Goal: Transaction & Acquisition: Book appointment/travel/reservation

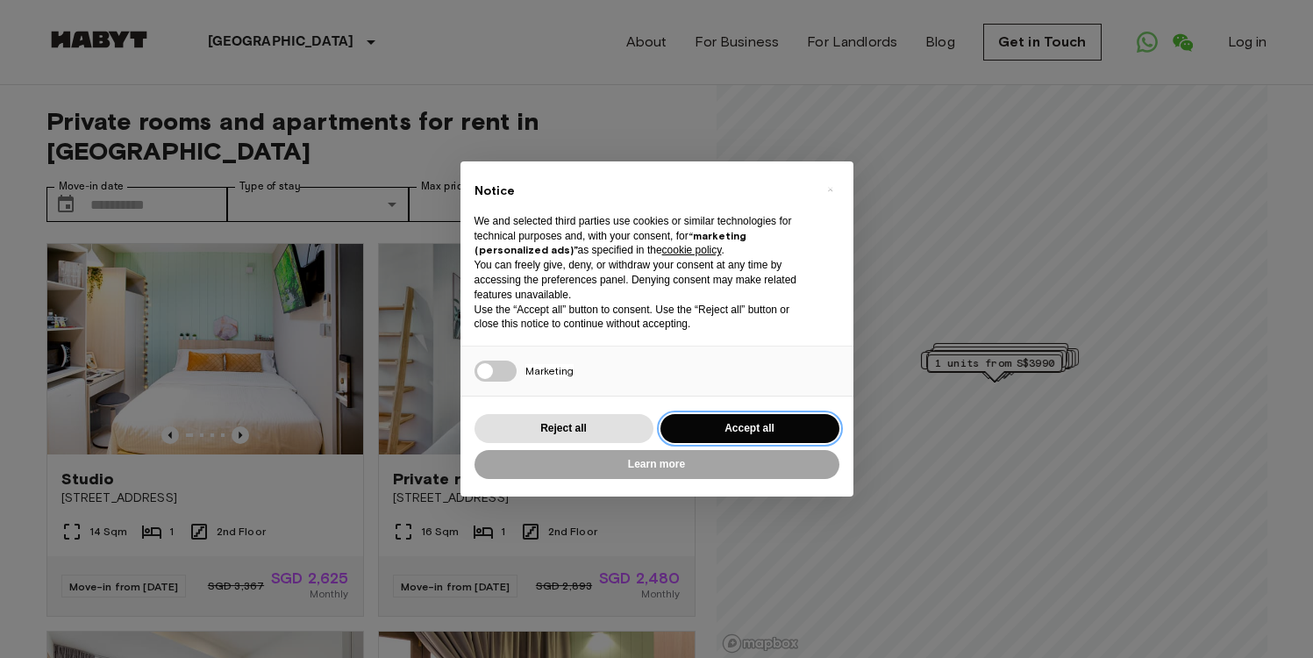
click at [730, 433] on button "Accept all" at bounding box center [750, 428] width 179 height 29
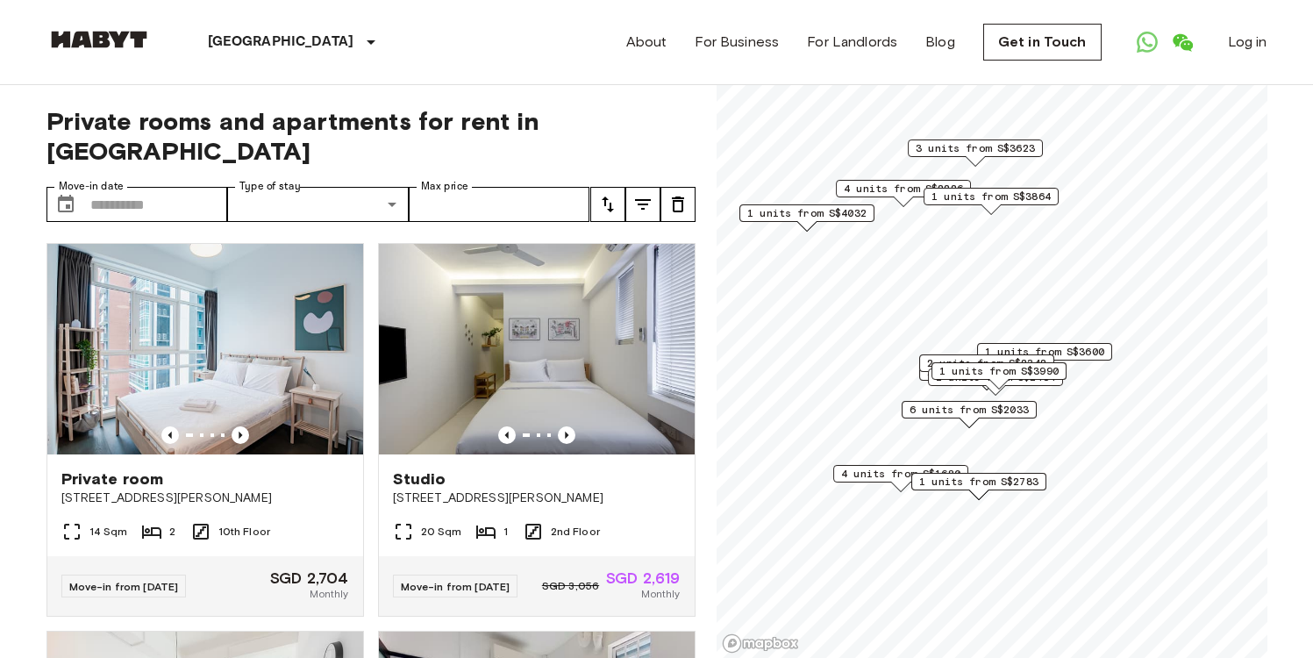
click at [985, 354] on span "1 units from S$3600" at bounding box center [1044, 352] width 119 height 16
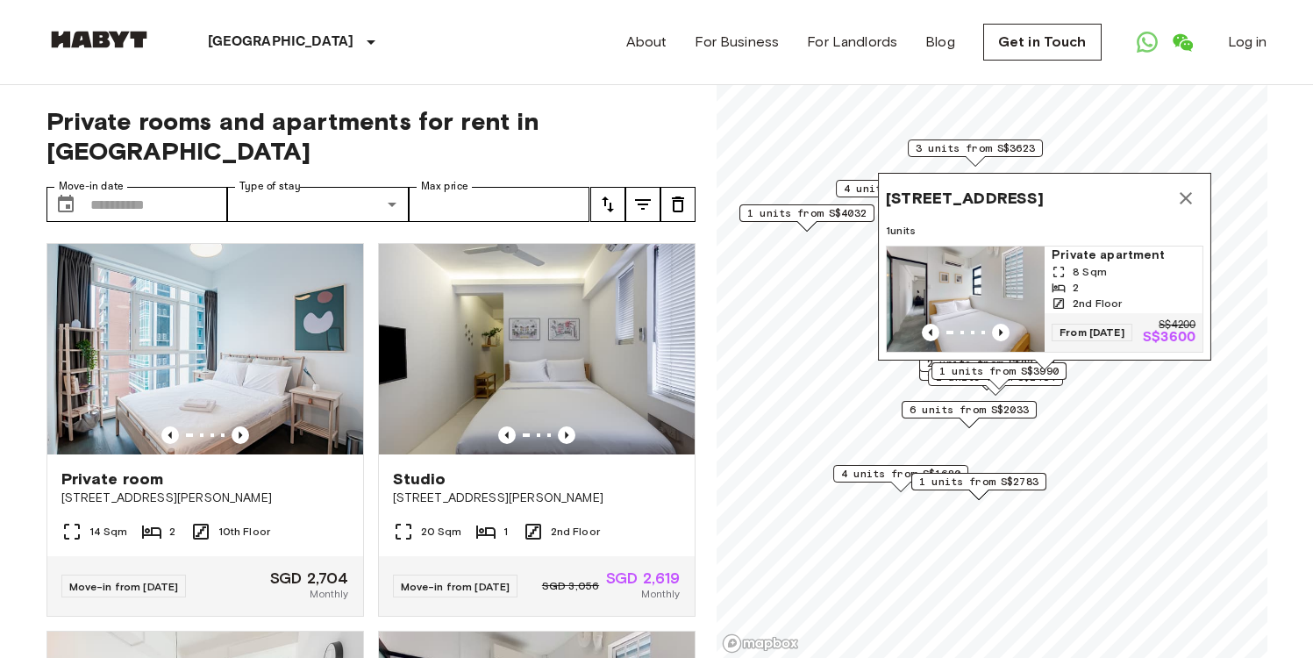
click at [991, 370] on span "1 units from S$3990" at bounding box center [999, 371] width 119 height 16
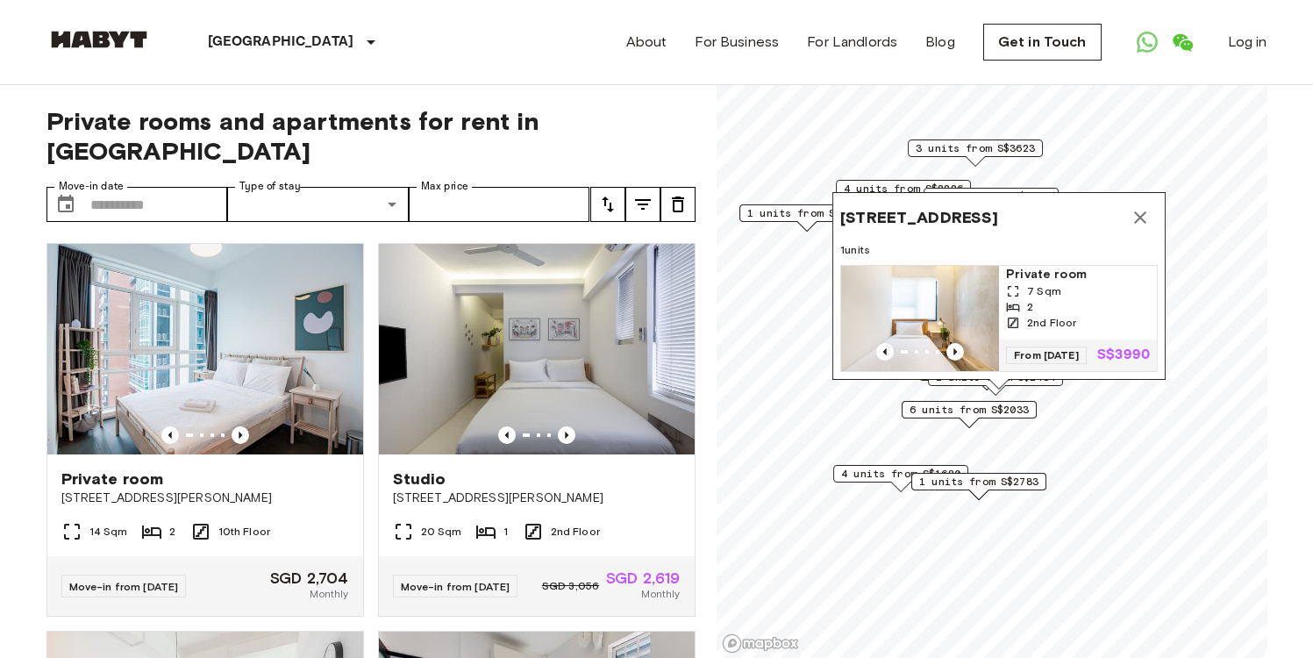
click at [948, 418] on div "6 units from S$2033" at bounding box center [969, 410] width 135 height 18
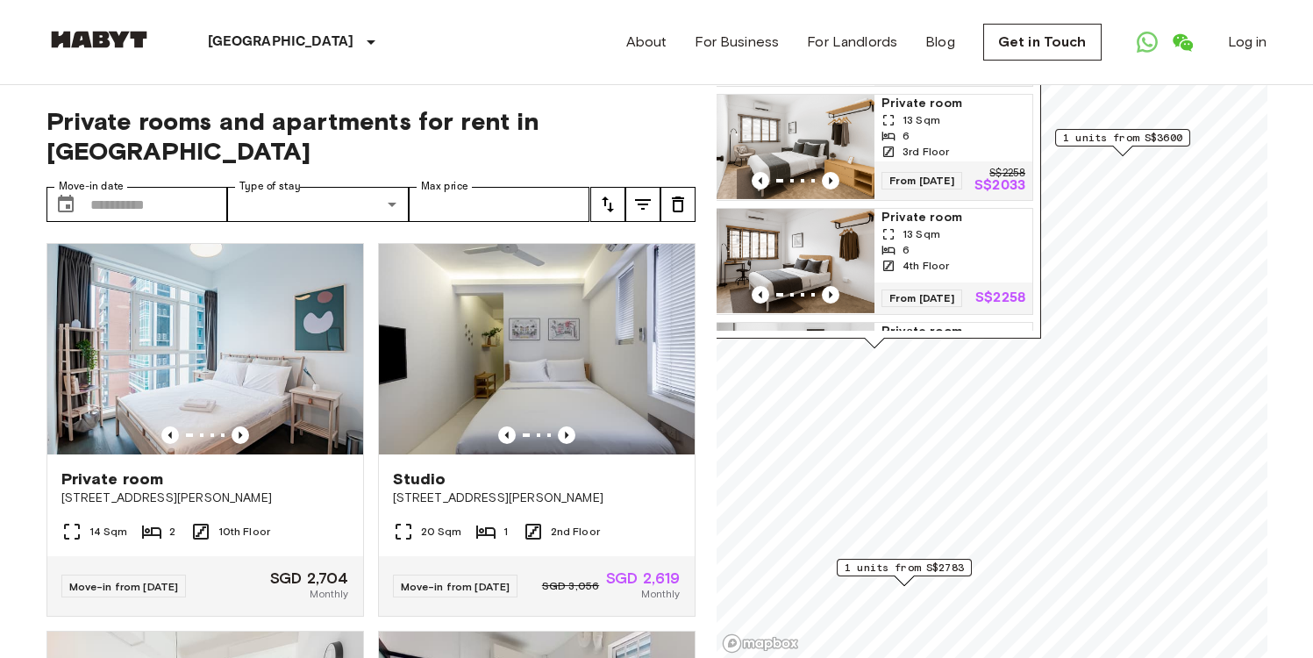
click at [1134, 135] on span "1 units from S$3600" at bounding box center [1122, 138] width 119 height 16
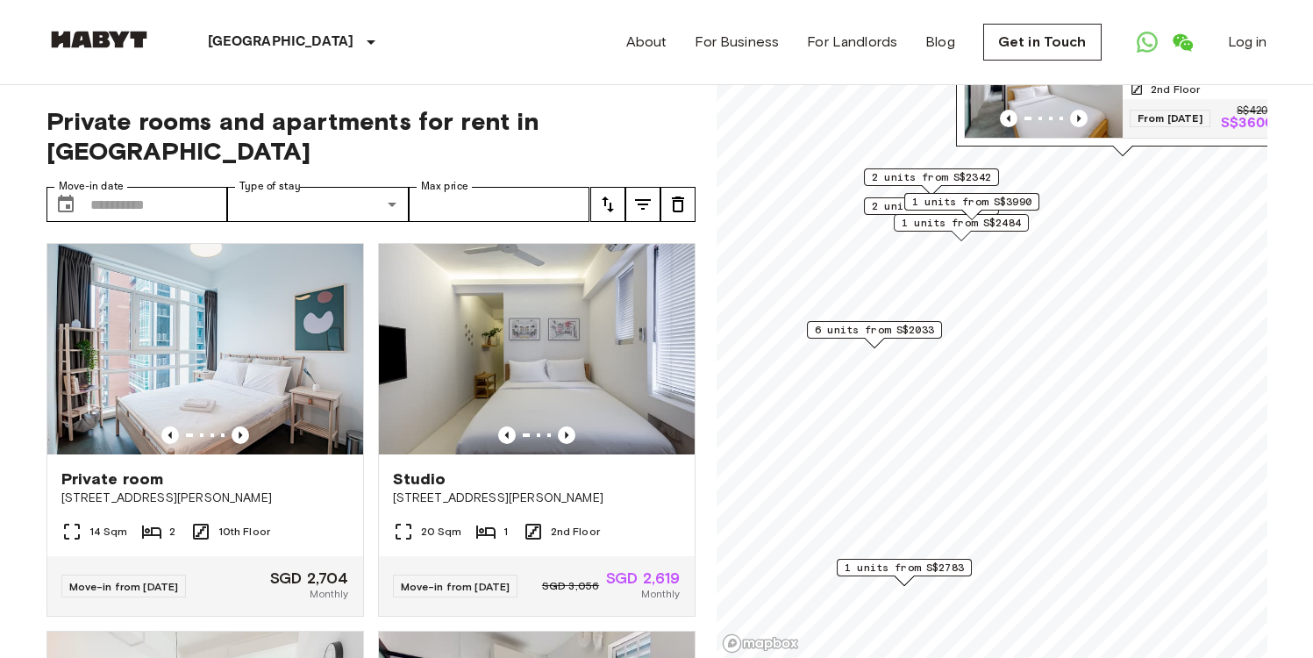
click at [883, 201] on span "2 units from S$3623" at bounding box center [931, 206] width 119 height 16
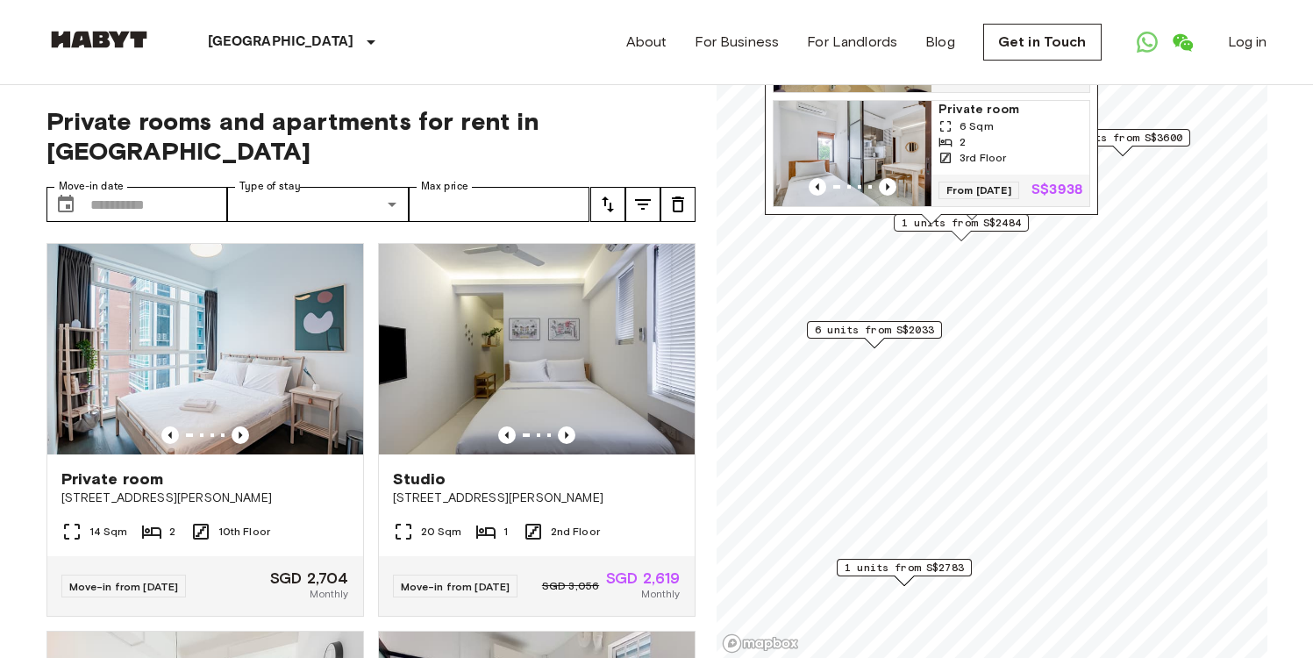
click at [862, 326] on span "6 units from S$2033" at bounding box center [874, 330] width 119 height 16
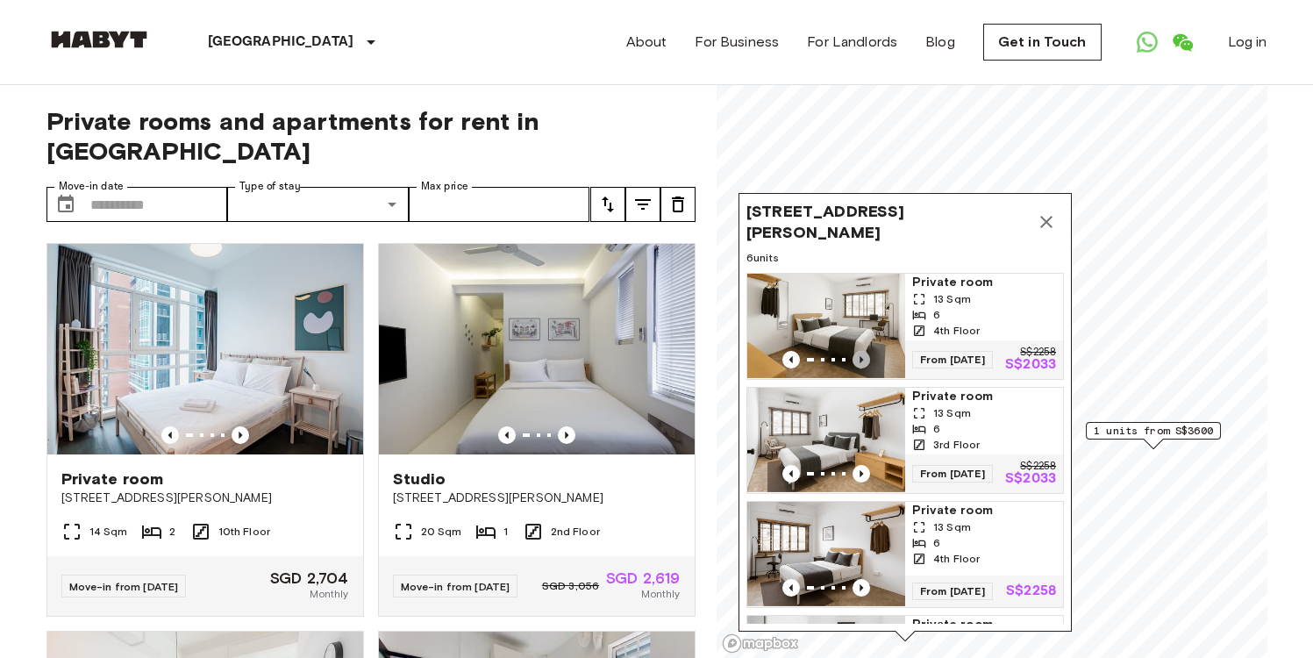
click at [861, 358] on icon "Previous image" at bounding box center [862, 359] width 4 height 7
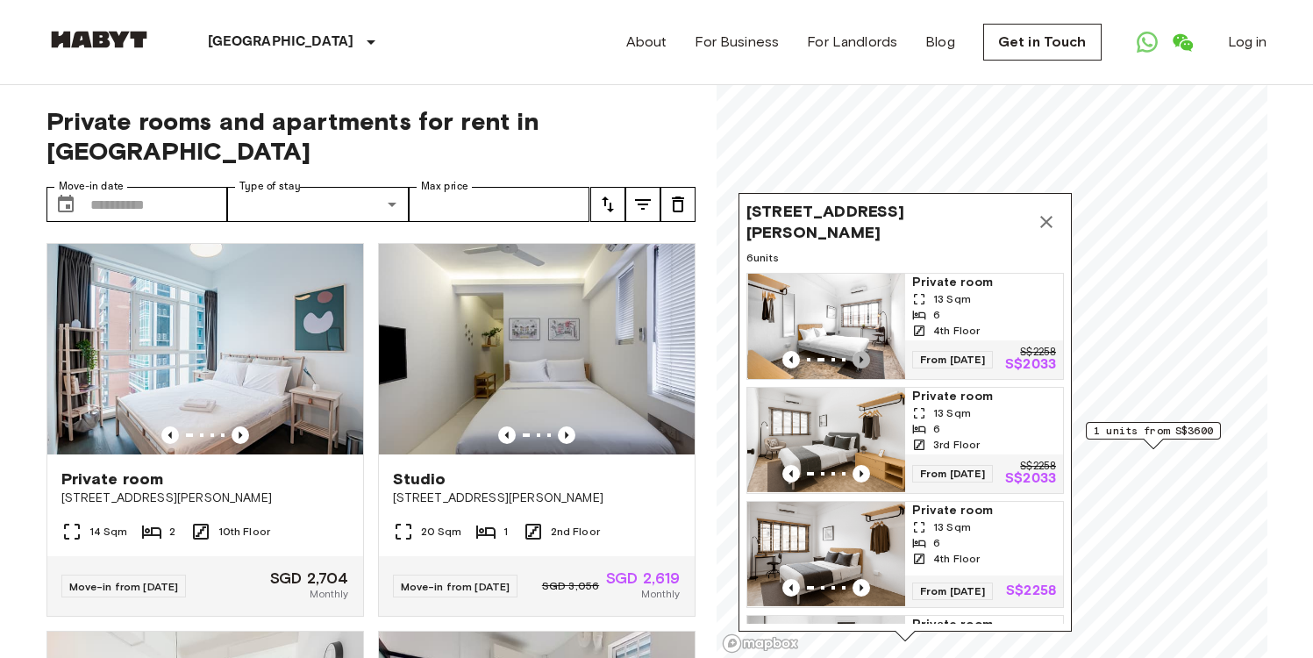
click at [861, 358] on icon "Previous image" at bounding box center [862, 359] width 4 height 7
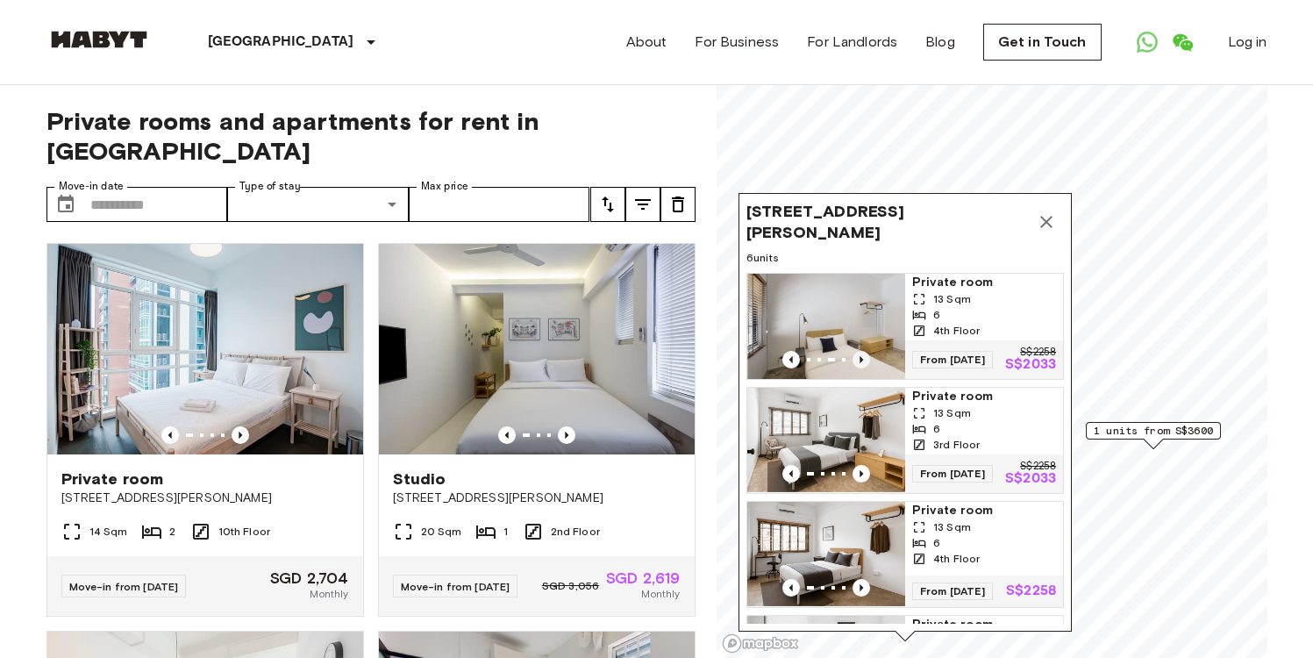
click at [861, 358] on icon "Previous image" at bounding box center [862, 359] width 4 height 7
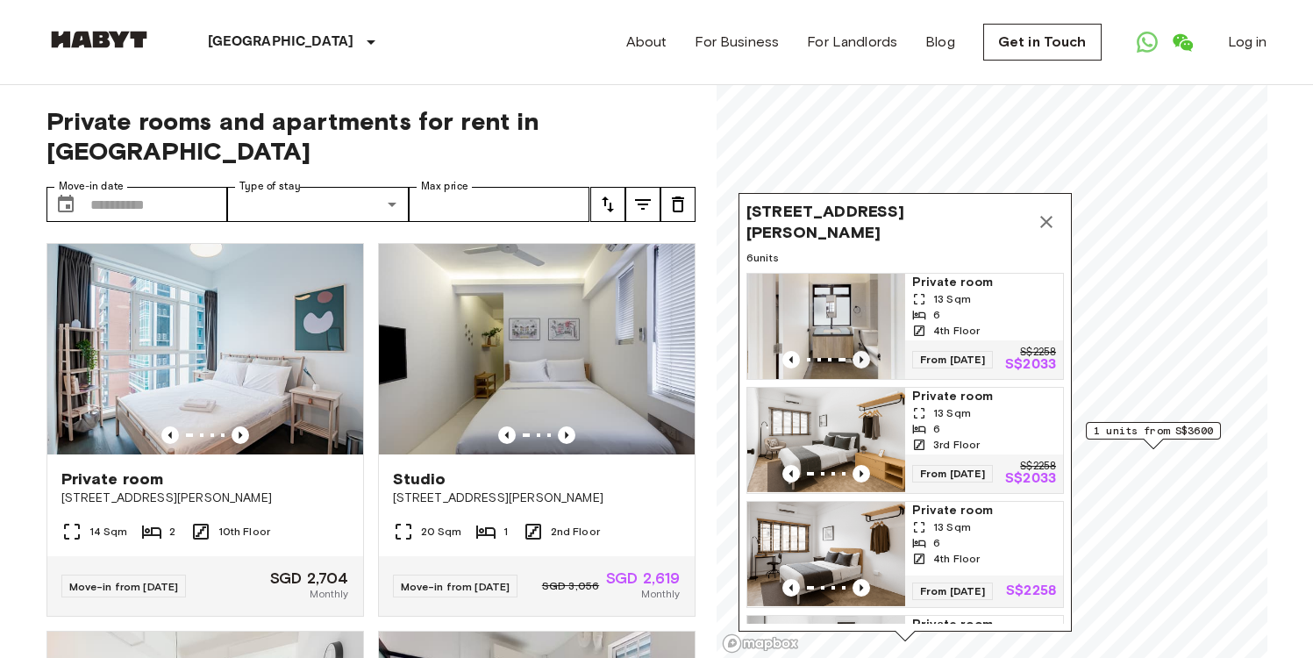
click at [861, 358] on icon "Previous image" at bounding box center [862, 359] width 4 height 7
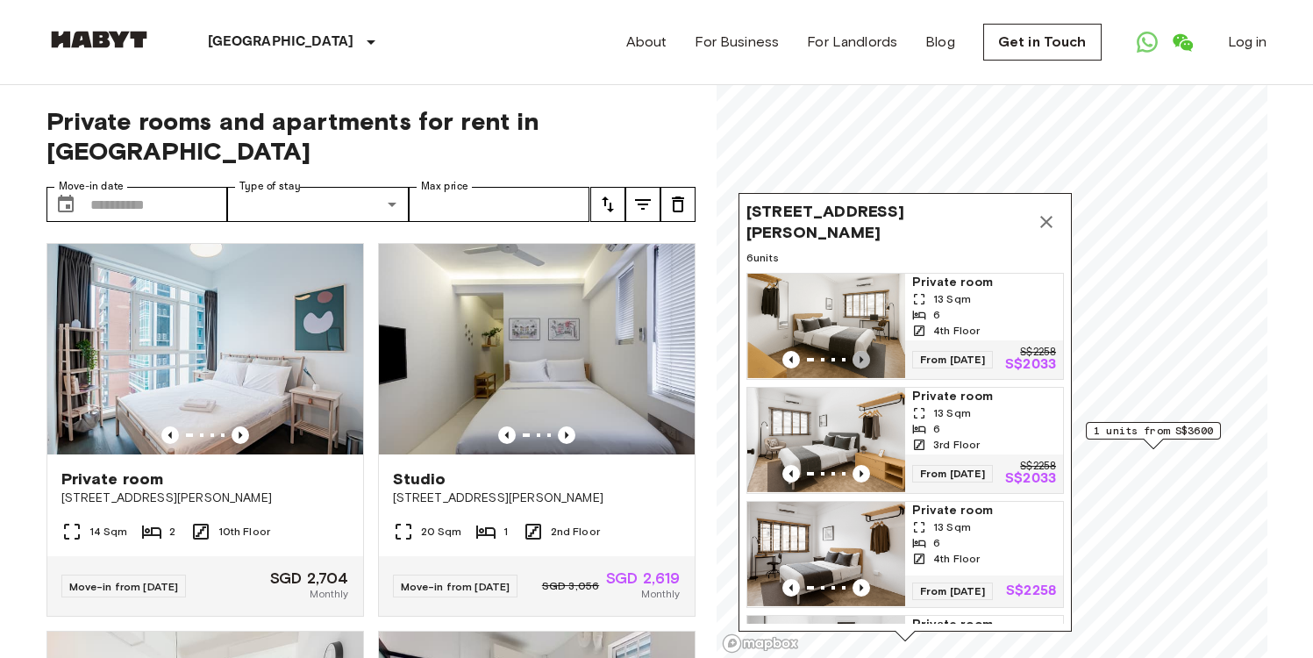
click at [861, 358] on icon "Previous image" at bounding box center [862, 359] width 4 height 7
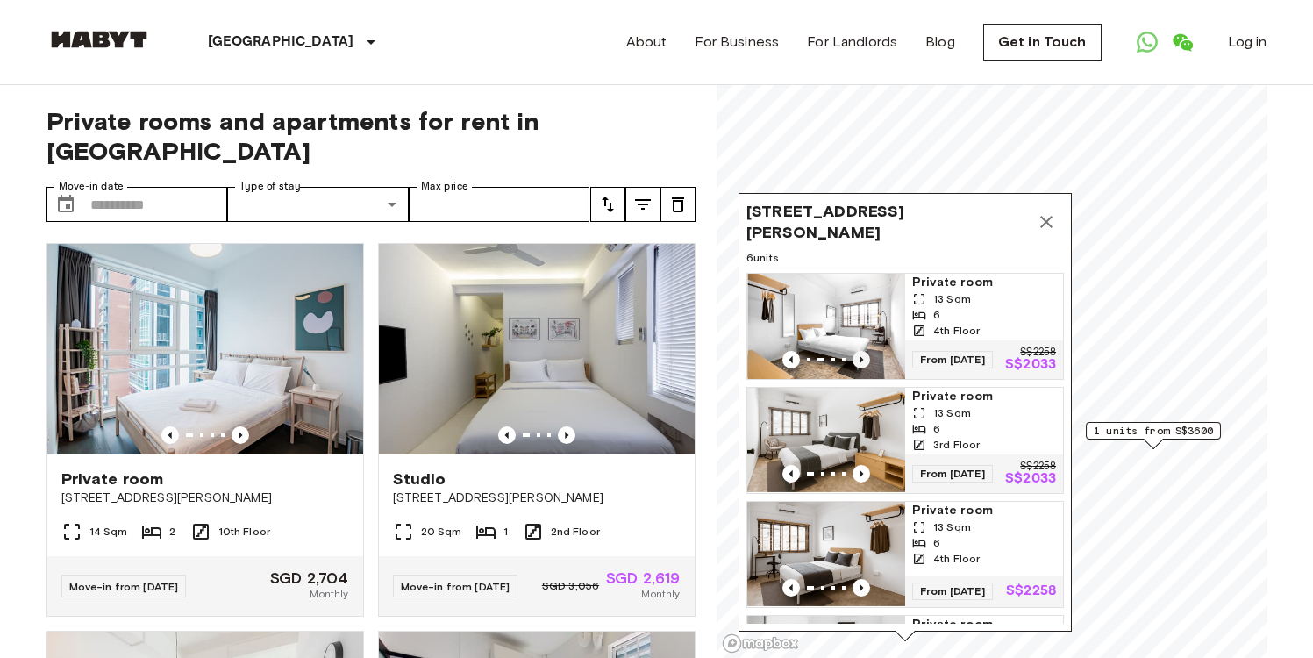
click at [861, 358] on icon "Previous image" at bounding box center [862, 359] width 4 height 7
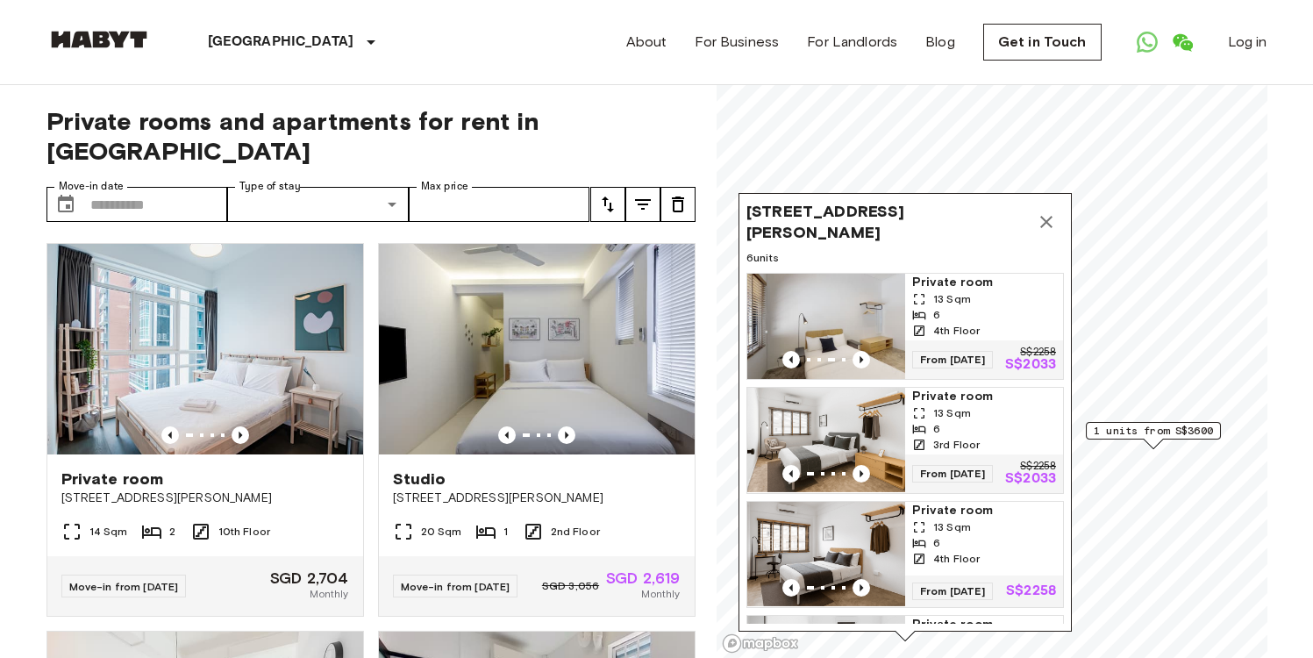
click at [1134, 425] on span "1 units from S$3600" at bounding box center [1153, 431] width 119 height 16
